Goal: Task Accomplishment & Management: Manage account settings

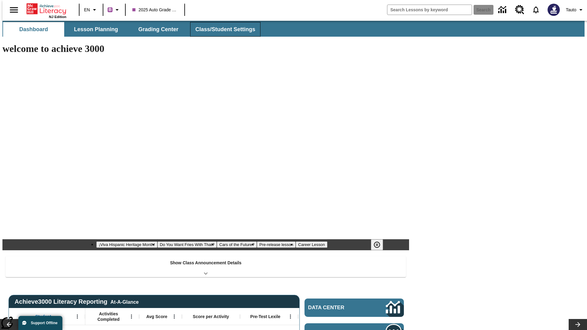
click at [222, 29] on button "Class/Student Settings" at bounding box center [225, 29] width 70 height 15
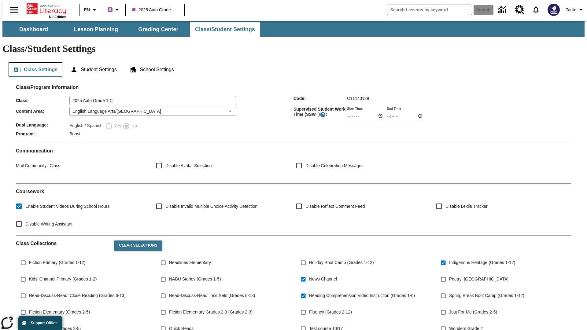
click at [33, 62] on button "Class Settings" at bounding box center [36, 69] width 54 height 15
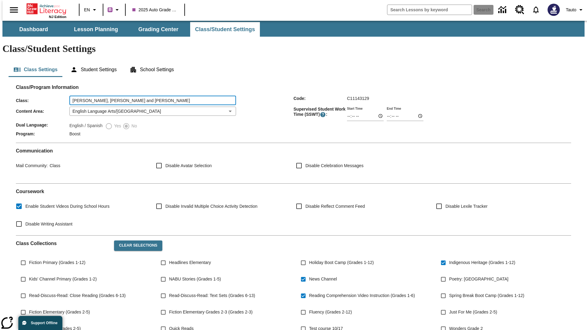
type input "Hoeger, Cartwright and Koch"
type input "06:00"
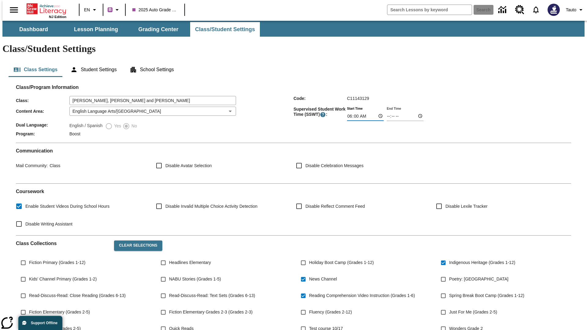
type input "06:01"
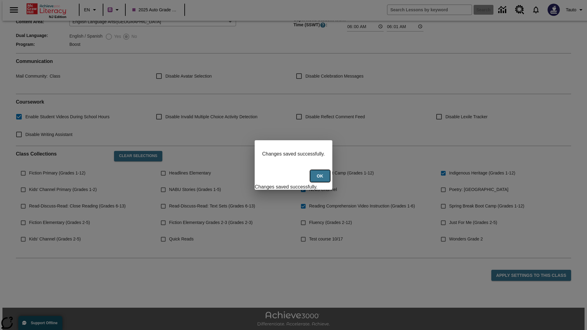
click at [321, 179] on button "Ok" at bounding box center [320, 176] width 20 height 12
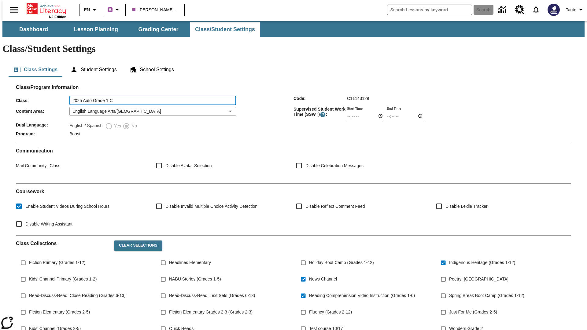
type input "2025 Auto Grade 1 C"
type input "06:00"
type input "06:01"
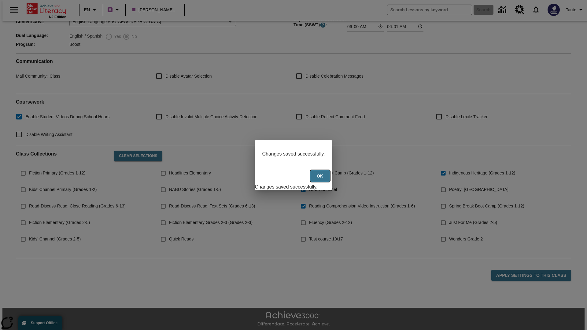
click at [321, 179] on button "Ok" at bounding box center [320, 176] width 20 height 12
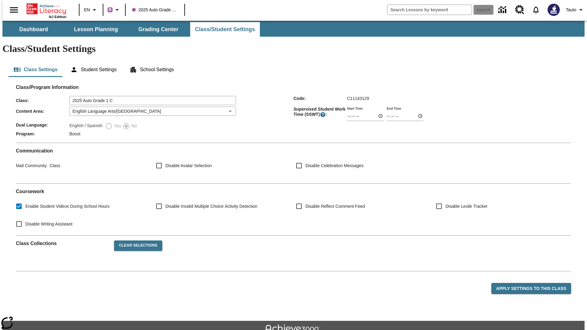
scroll to position [90, 0]
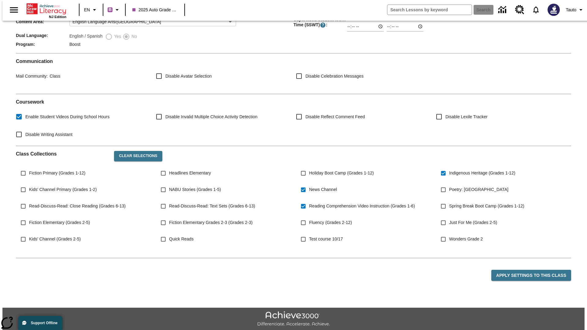
click at [151, 93] on body "Skip to main content NJ Edition EN B 2025 Auto Grade 1 C Search Tauto Dashboard…" at bounding box center [293, 139] width 582 height 416
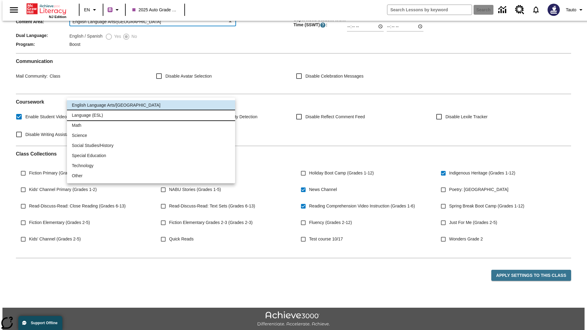
click at [151, 115] on li "Language (ESL)" at bounding box center [151, 115] width 168 height 10
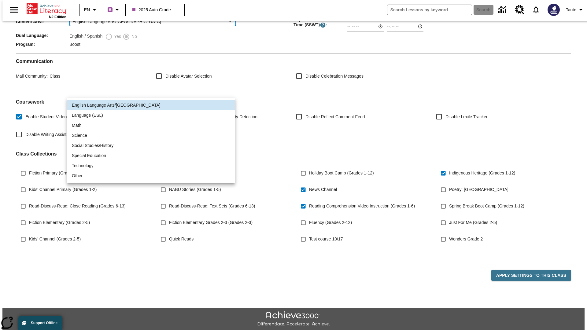
type input "2"
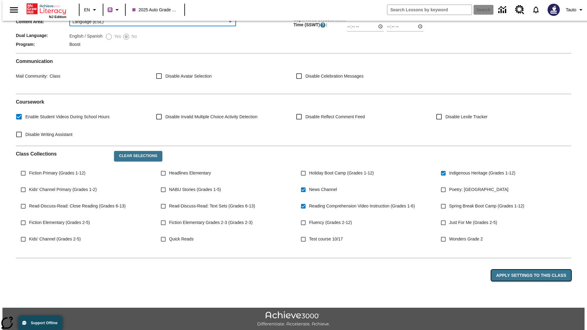
click at [535, 270] on button "Apply Settings to this Class" at bounding box center [531, 275] width 80 height 11
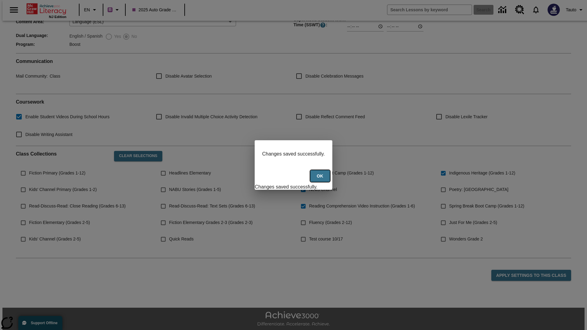
click at [321, 179] on button "Ok" at bounding box center [320, 176] width 20 height 12
